Goal: Task Accomplishment & Management: Use online tool/utility

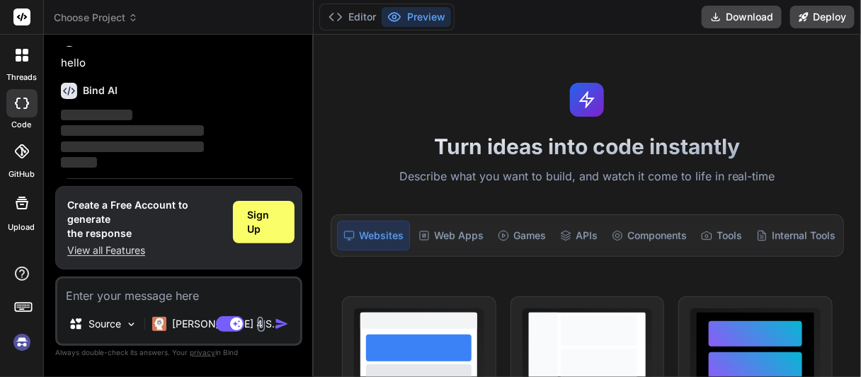
scroll to position [47, 0]
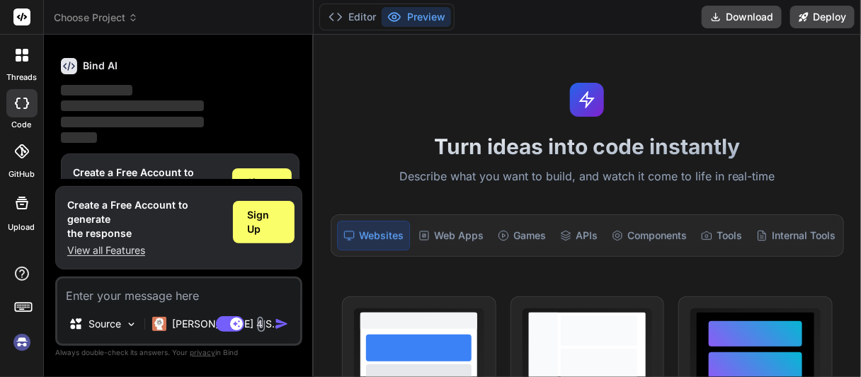
type textarea "x"
drag, startPoint x: 278, startPoint y: 225, endPoint x: 211, endPoint y: 210, distance: 69.0
click at [211, 210] on h1 "Create a Free Account to generate the response" at bounding box center [144, 219] width 154 height 42
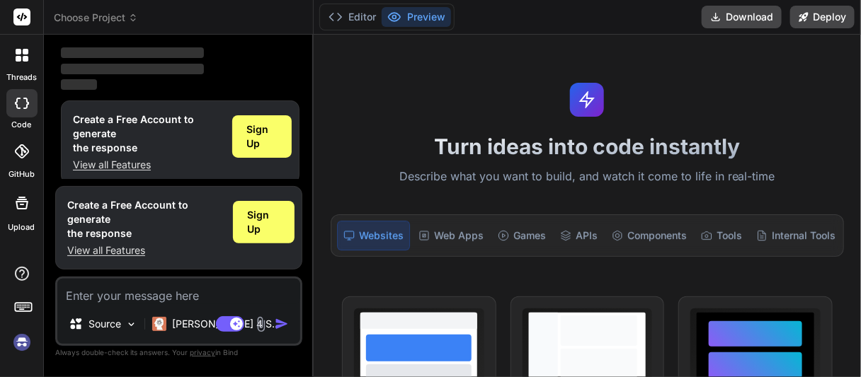
scroll to position [109, 0]
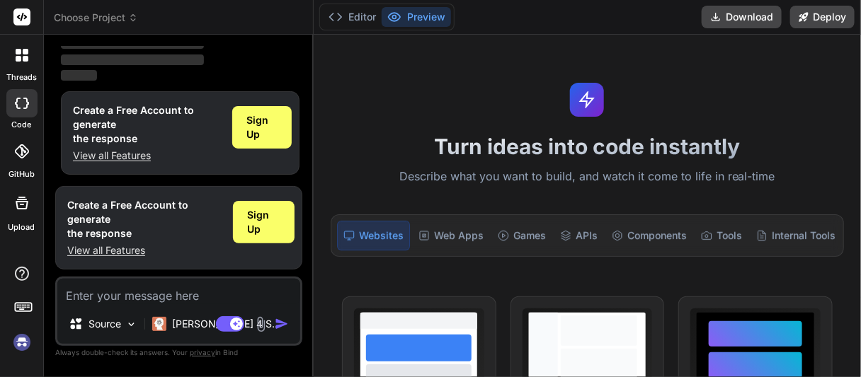
click at [23, 307] on icon at bounding box center [23, 307] width 20 height 20
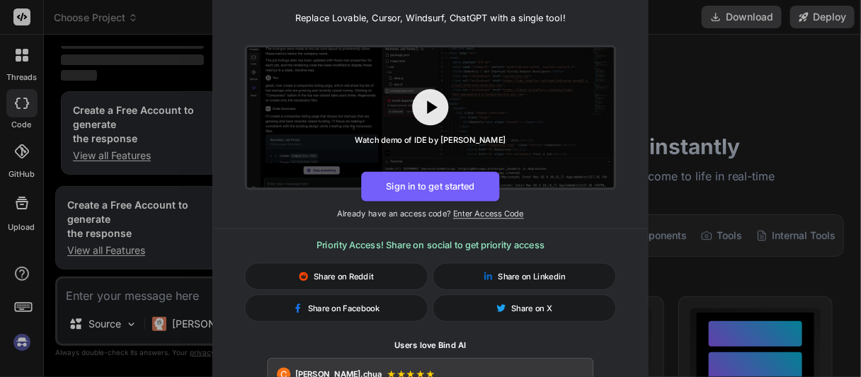
click at [164, 36] on div "🚀 Create and Deploy FullStack Applications with Bind AI IDE! Replace Lovable, C…" at bounding box center [430, 188] width 861 height 377
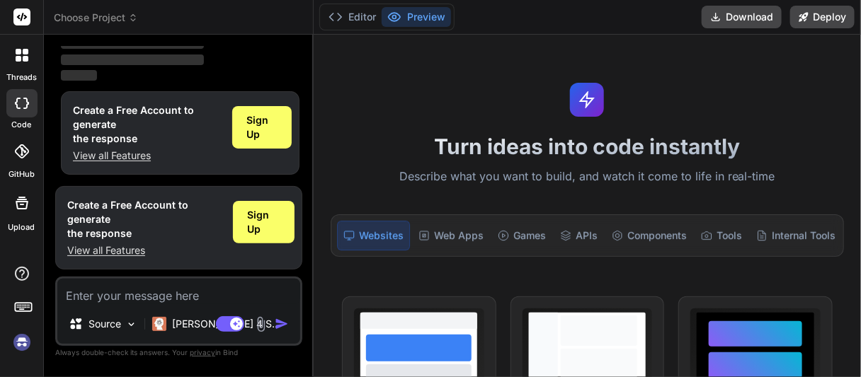
drag, startPoint x: 256, startPoint y: 131, endPoint x: 198, endPoint y: 126, distance: 58.3
click at [198, 126] on h1 "Create a Free Account to generate the response" at bounding box center [147, 124] width 148 height 42
click at [261, 125] on span "Sign Up" at bounding box center [261, 127] width 30 height 28
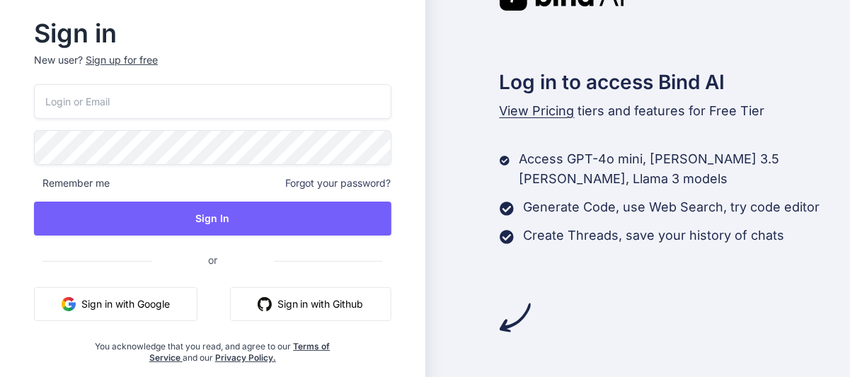
drag, startPoint x: 266, startPoint y: 1, endPoint x: 229, endPoint y: 53, distance: 64.0
click at [229, 53] on div "Sign in New user? Sign up for free" at bounding box center [213, 53] width 358 height 62
drag, startPoint x: 521, startPoint y: 110, endPoint x: 452, endPoint y: 210, distance: 121.8
click at [452, 210] on div "Log in to access Bind AI View Pricing tiers and features for Free Tier Access G…" at bounding box center [638, 156] width 425 height 354
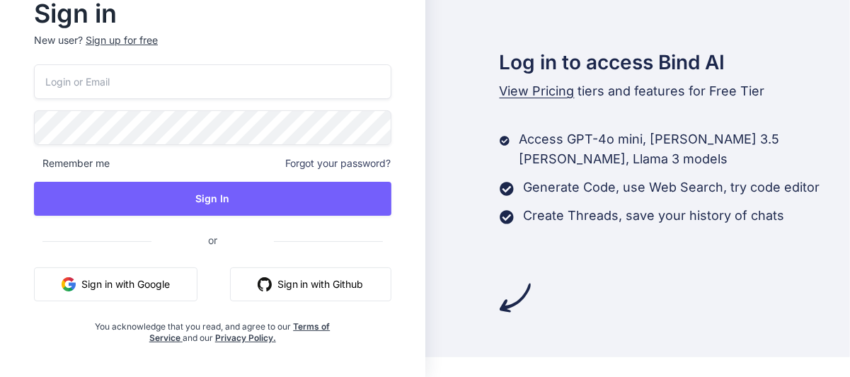
drag, startPoint x: 251, startPoint y: 203, endPoint x: 192, endPoint y: 166, distance: 69.0
click at [192, 166] on div "Remember me Forgot your password?" at bounding box center [213, 163] width 358 height 14
